Goal: Task Accomplishment & Management: Complete application form

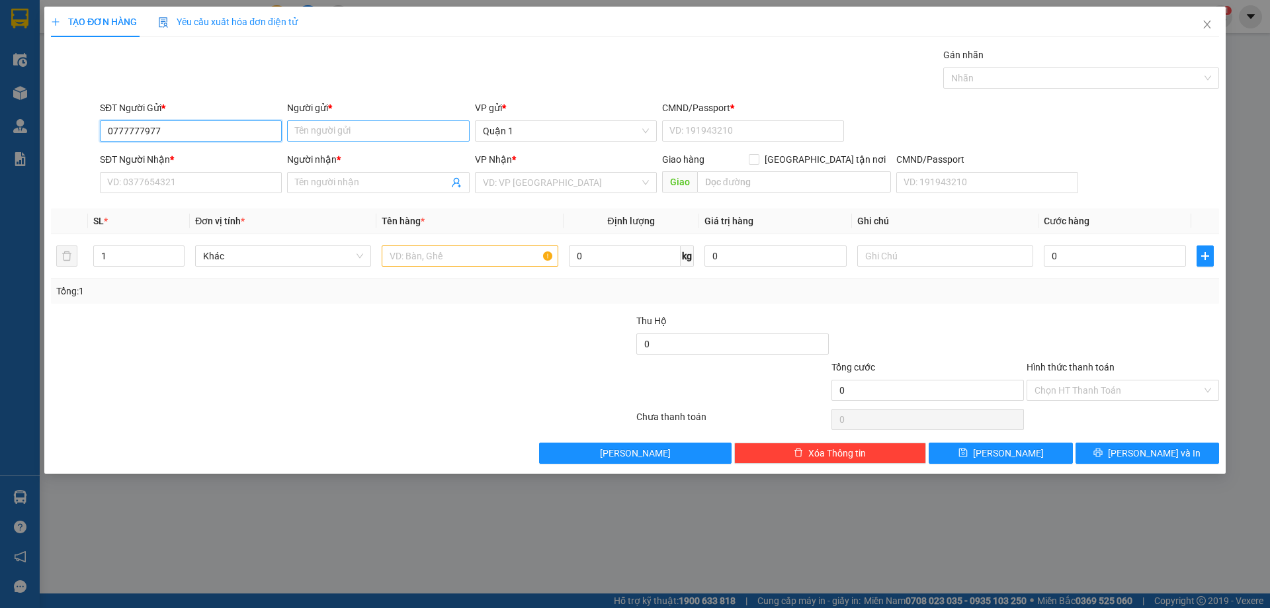
type input "0777777977"
click at [313, 130] on input "Người gửi *" at bounding box center [378, 130] width 182 height 21
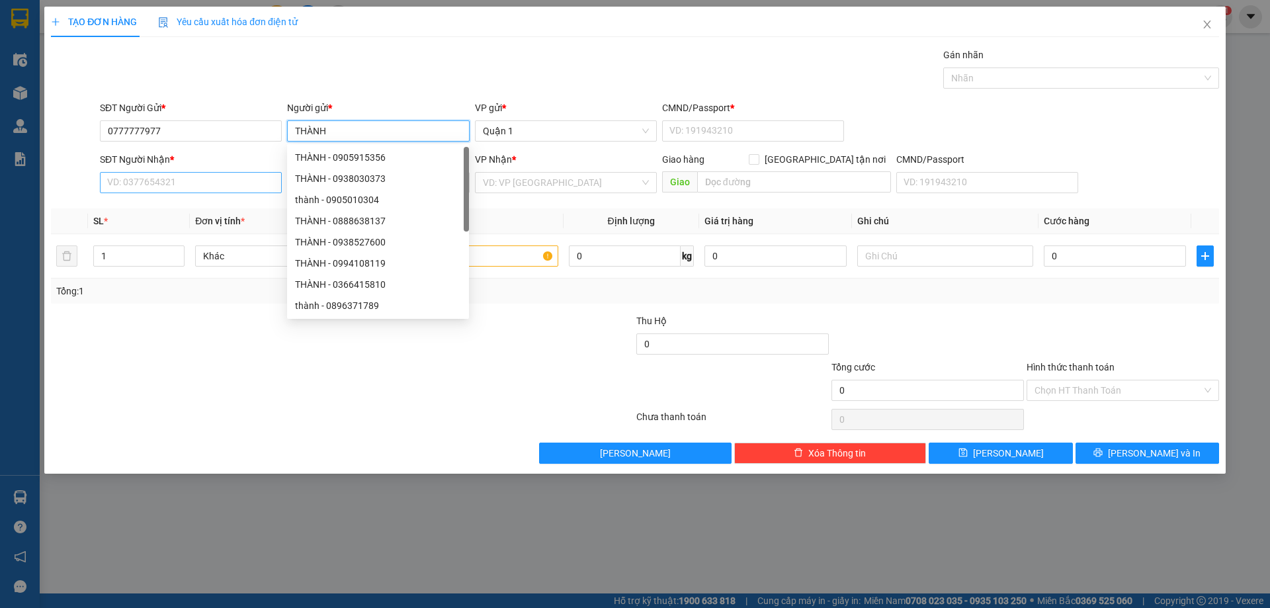
type input "THÀNH"
click at [153, 181] on input "SĐT Người Nhận *" at bounding box center [191, 182] width 182 height 21
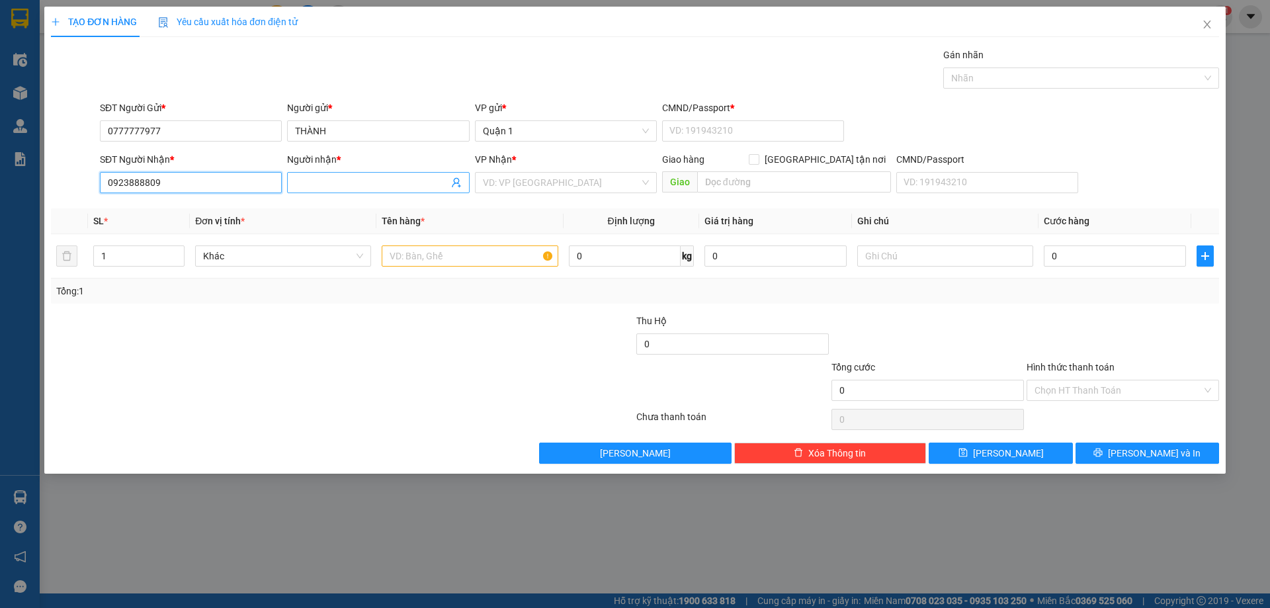
type input "0923888809"
click at [331, 177] on input "Người nhận *" at bounding box center [371, 182] width 153 height 15
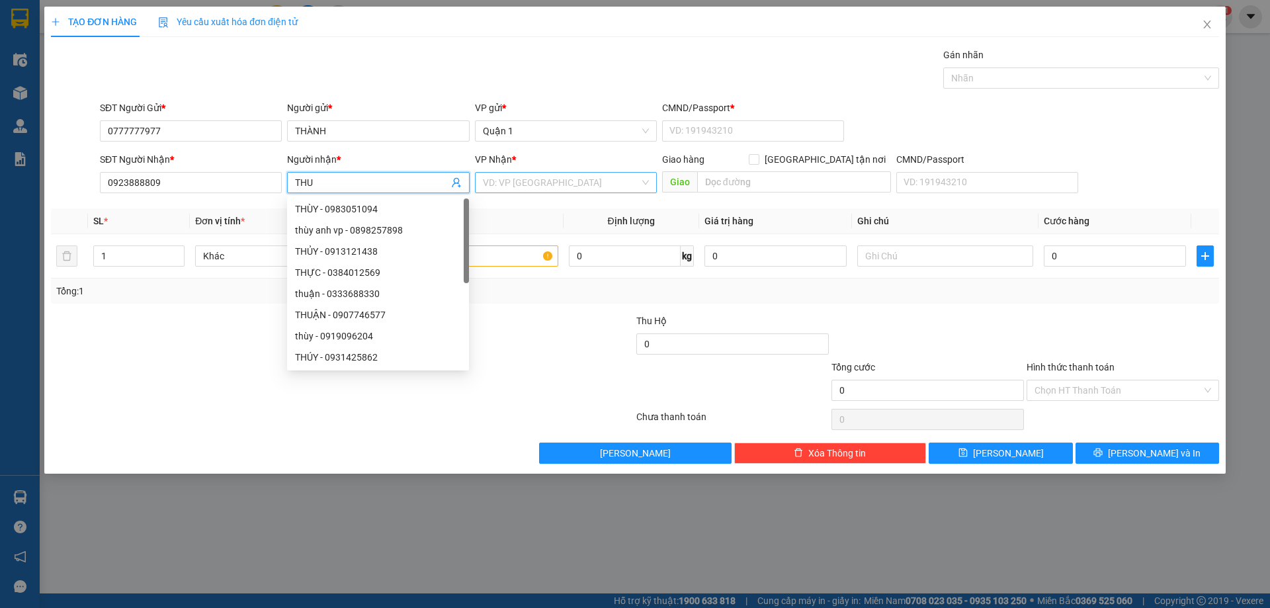
type input "THU"
click at [494, 180] on input "search" at bounding box center [561, 183] width 157 height 20
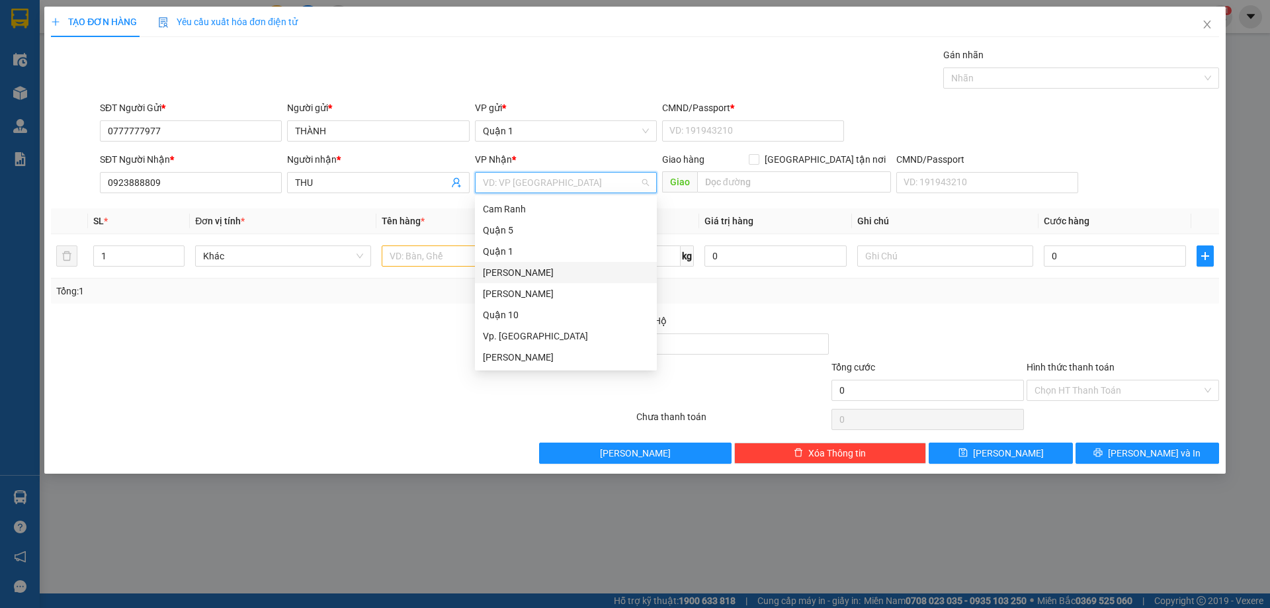
click at [517, 268] on div "[PERSON_NAME]" at bounding box center [566, 272] width 166 height 15
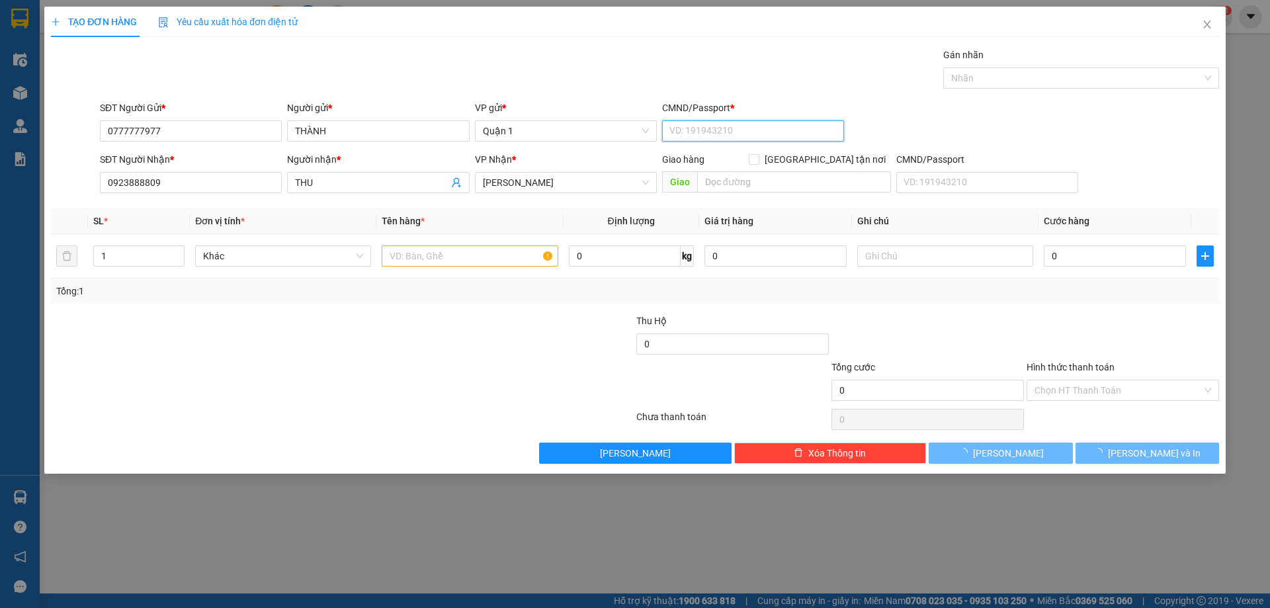
click at [691, 130] on input "CMND/Passport *" at bounding box center [753, 130] width 182 height 21
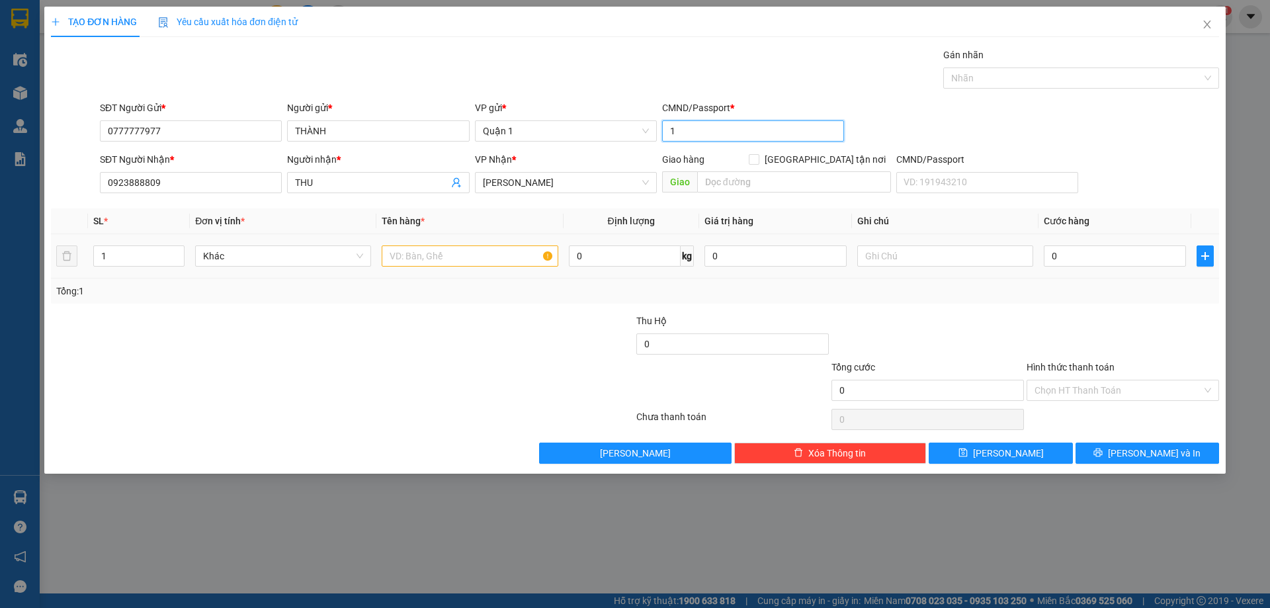
type input "1"
click at [404, 255] on input "text" at bounding box center [470, 255] width 176 height 21
type input "1 T VÀNG DÀI NILON"
click at [1070, 261] on input "0" at bounding box center [1115, 255] width 142 height 21
type input "6"
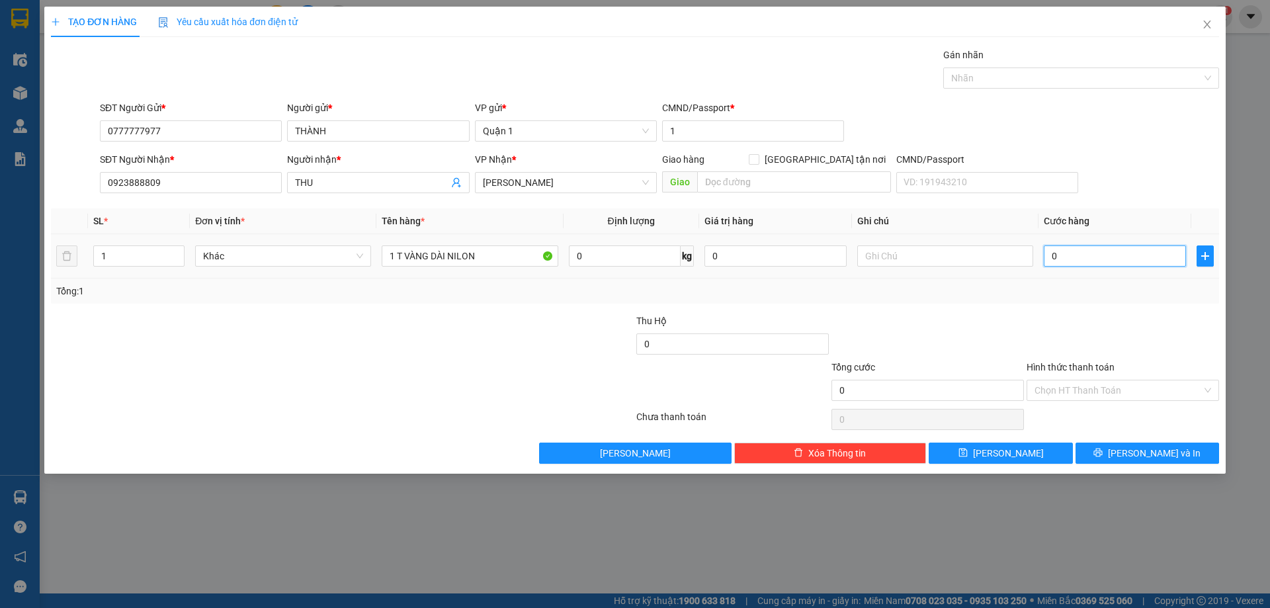
type input "6"
type input "60"
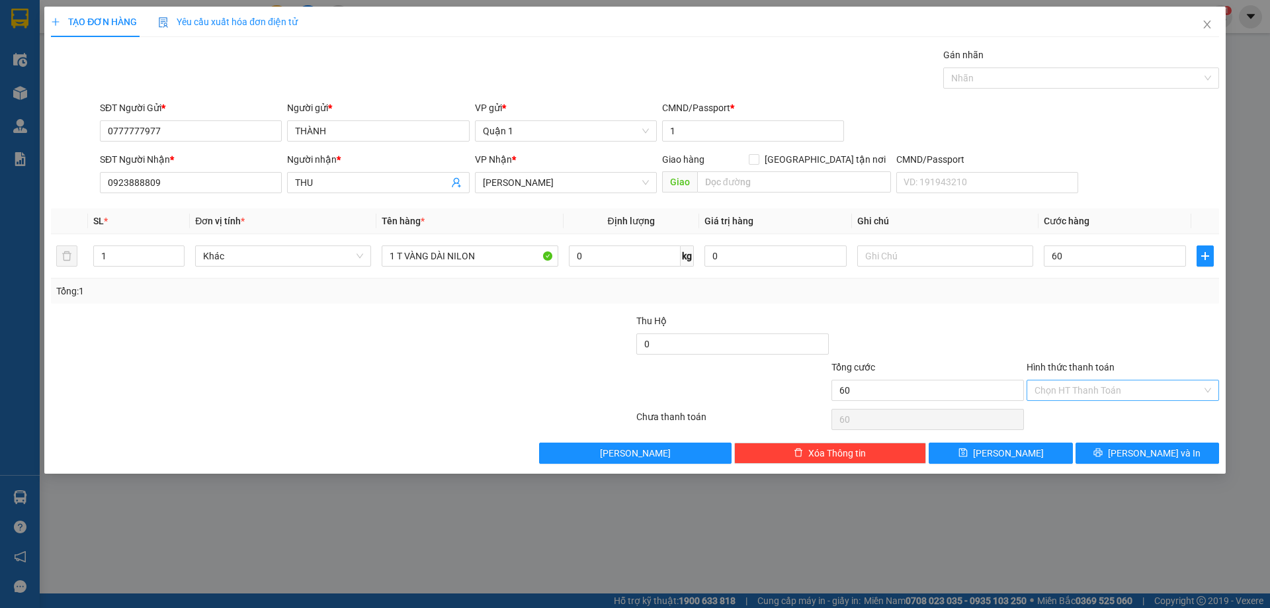
type input "60.000"
click at [1080, 392] on input "Hình thức thanh toán" at bounding box center [1118, 390] width 167 height 20
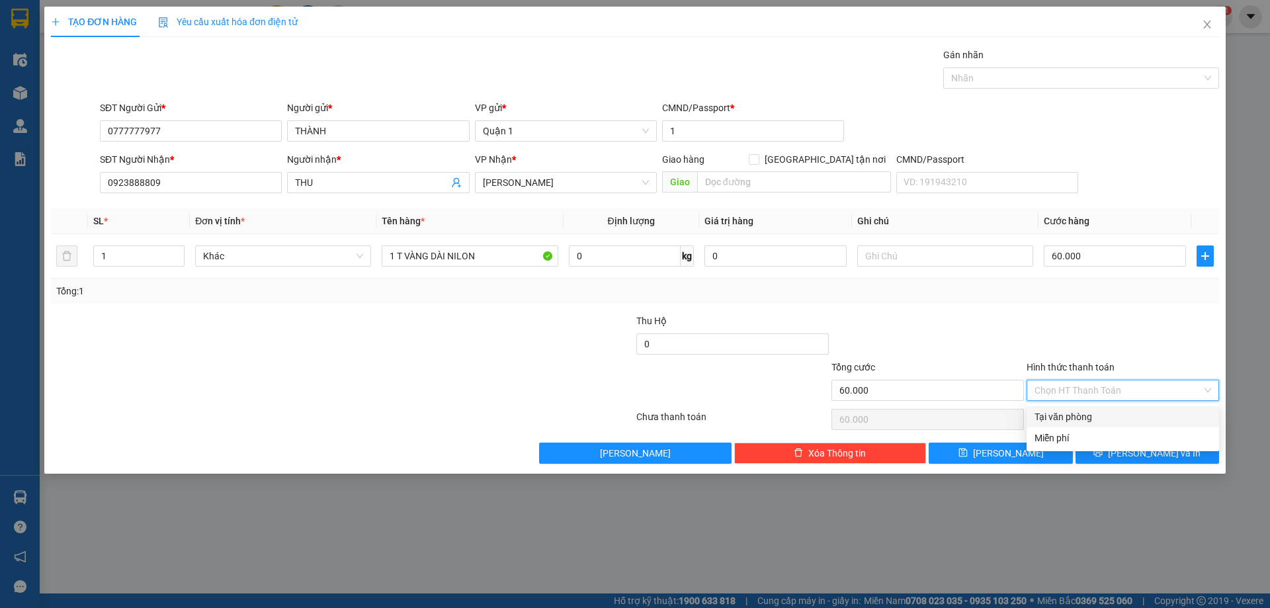
click at [1075, 414] on div "Tại văn phòng" at bounding box center [1123, 417] width 177 height 15
type input "0"
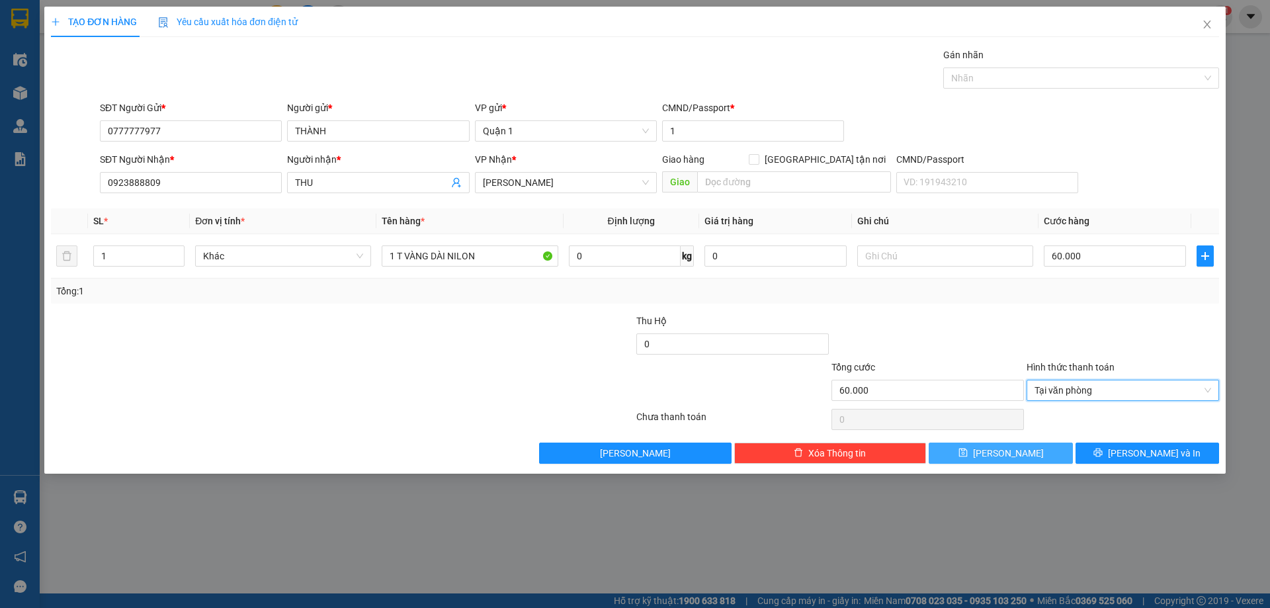
click at [1041, 457] on button "[PERSON_NAME]" at bounding box center [1001, 453] width 144 height 21
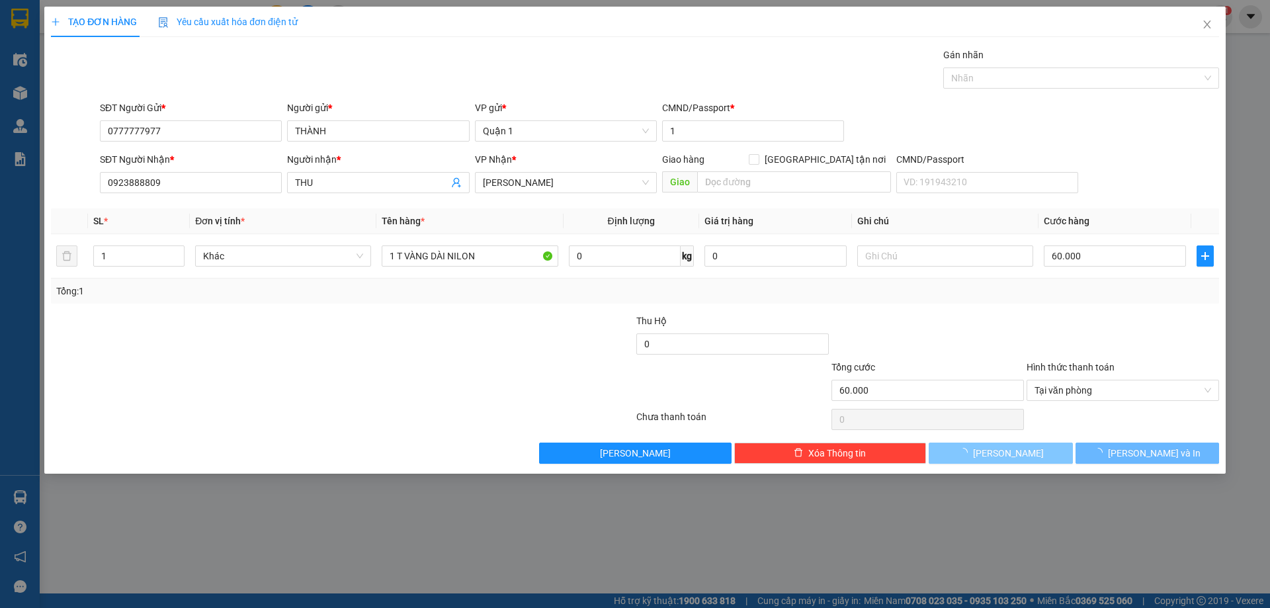
type input "0"
